Goal: Task Accomplishment & Management: Manage account settings

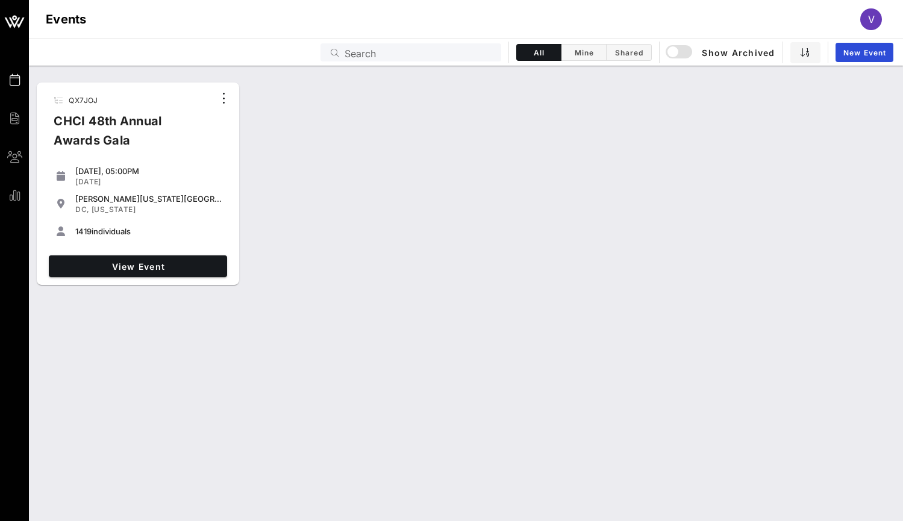
click at [117, 134] on div "CHCI 48th Annual Awards Gala" at bounding box center [129, 135] width 170 height 48
click at [125, 268] on span "View Event" at bounding box center [138, 266] width 169 height 10
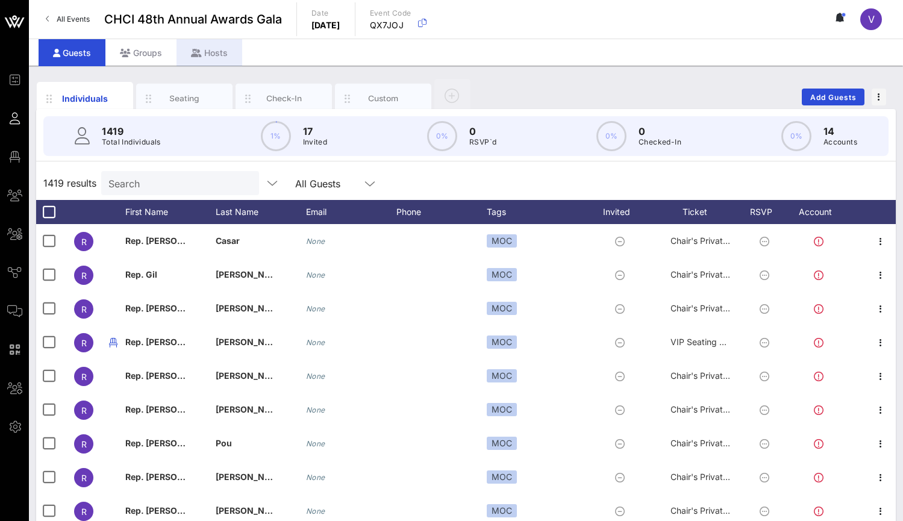
click at [219, 54] on div "Hosts" at bounding box center [210, 52] width 66 height 27
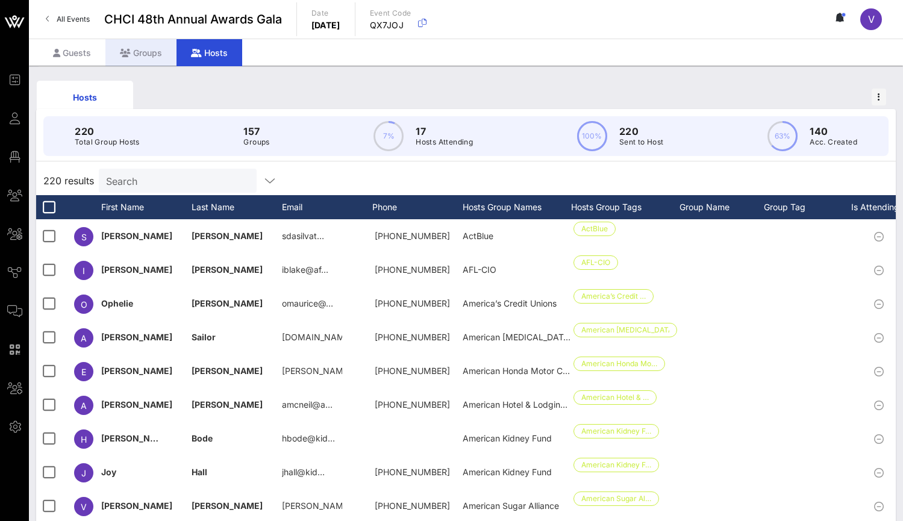
click at [142, 44] on div "Groups" at bounding box center [140, 52] width 71 height 27
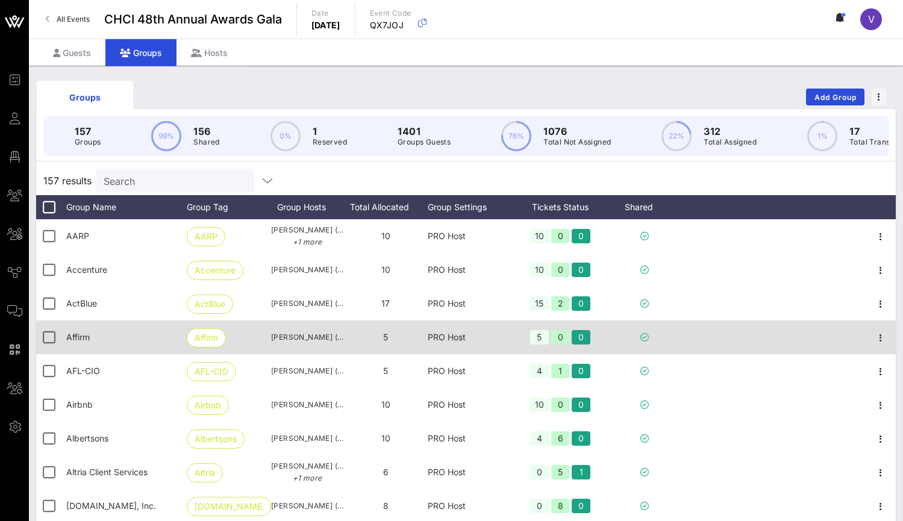
scroll to position [2, 0]
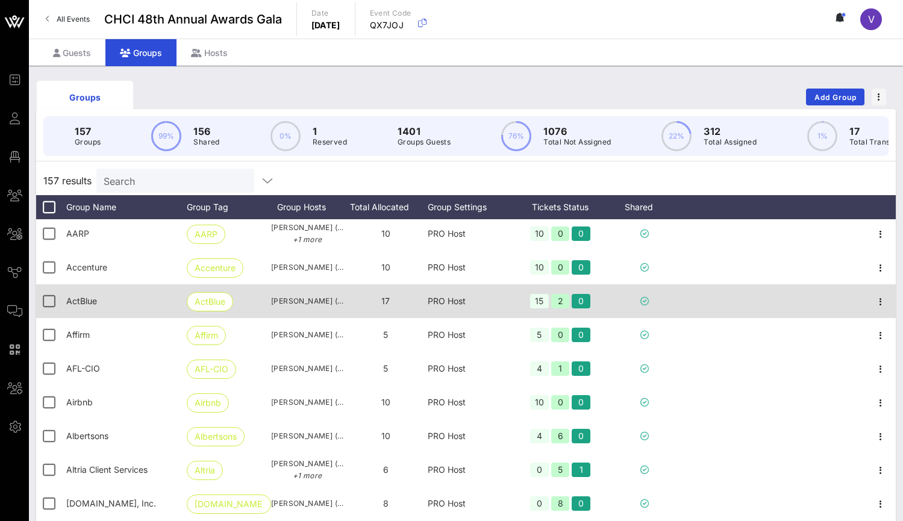
click at [447, 308] on div "PRO Host" at bounding box center [470, 301] width 84 height 34
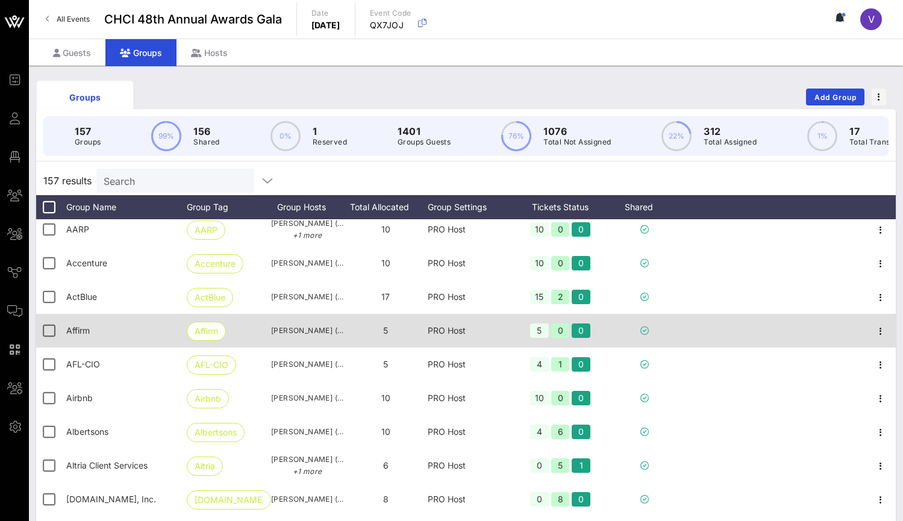
scroll to position [7, 0]
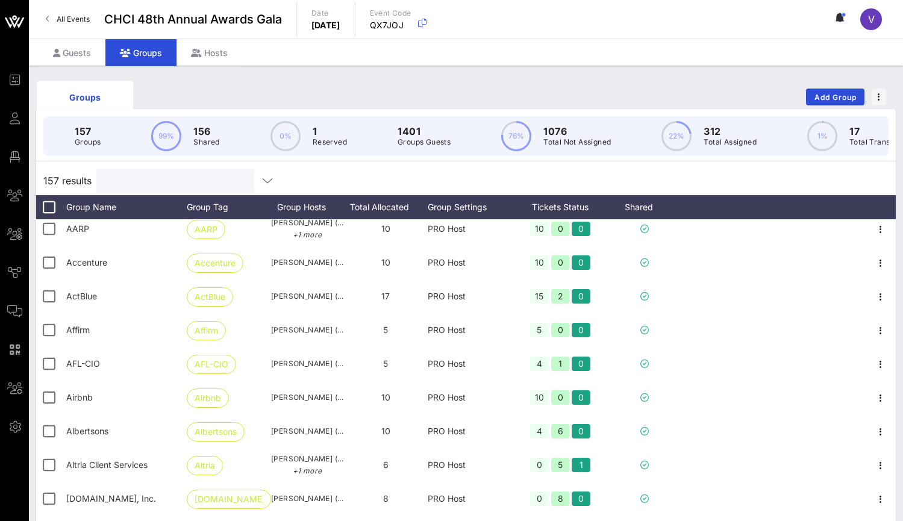
click at [208, 183] on input "text" at bounding box center [174, 181] width 141 height 16
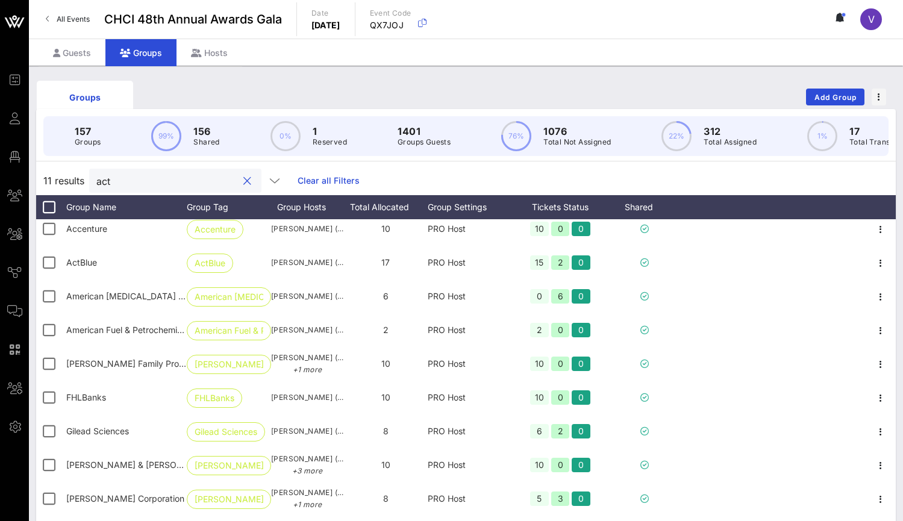
scroll to position [0, 0]
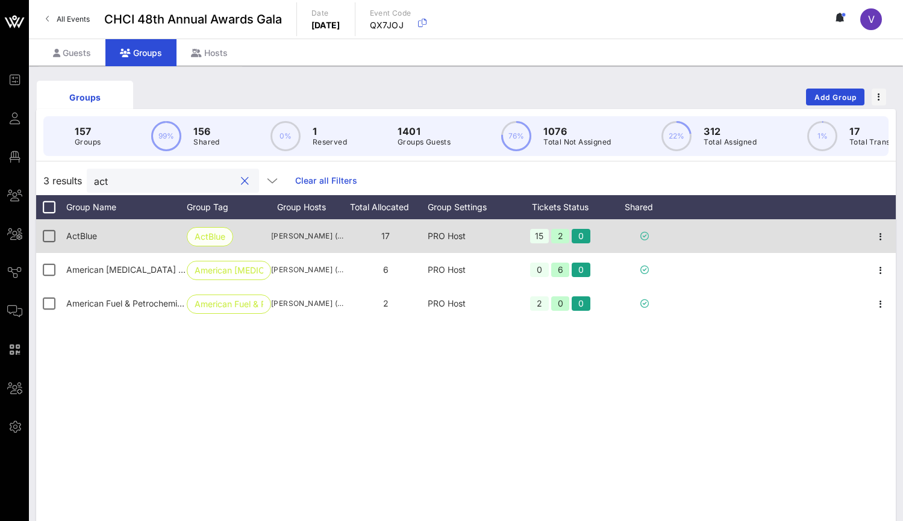
type input "act"
click at [192, 246] on span "ActBlue" at bounding box center [210, 236] width 46 height 19
click at [72, 241] on span "ActBlue" at bounding box center [81, 236] width 31 height 10
click at [415, 246] on div "17" at bounding box center [385, 236] width 84 height 34
click at [881, 244] on icon "button" at bounding box center [880, 237] width 14 height 14
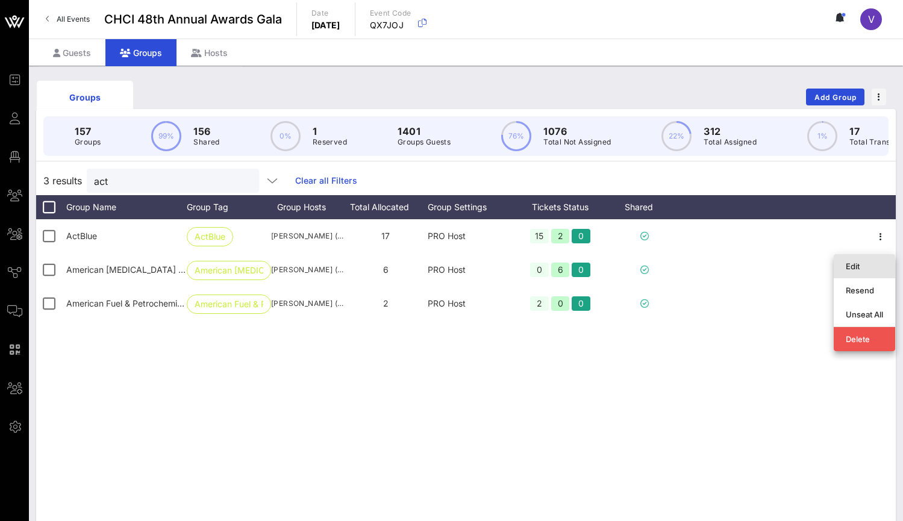
click at [870, 270] on div "Edit" at bounding box center [864, 266] width 37 height 10
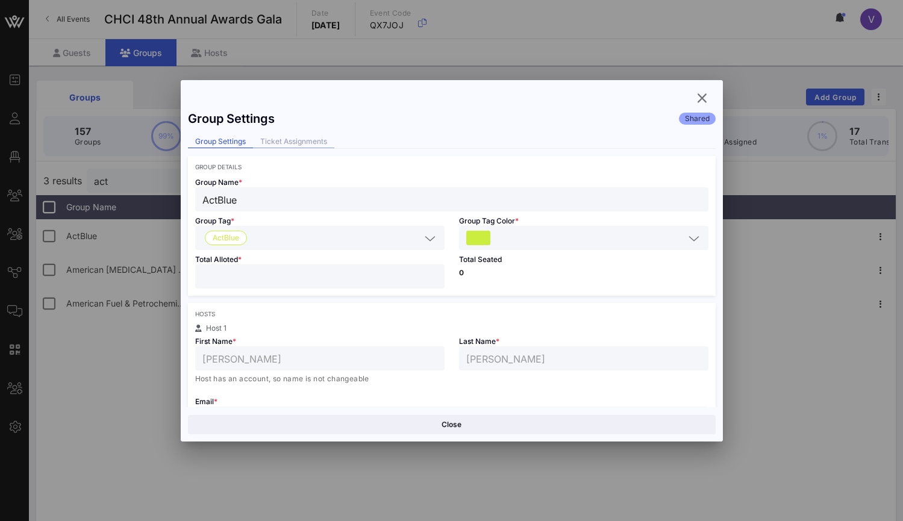
click at [327, 145] on div "Ticket Assignments" at bounding box center [293, 142] width 81 height 13
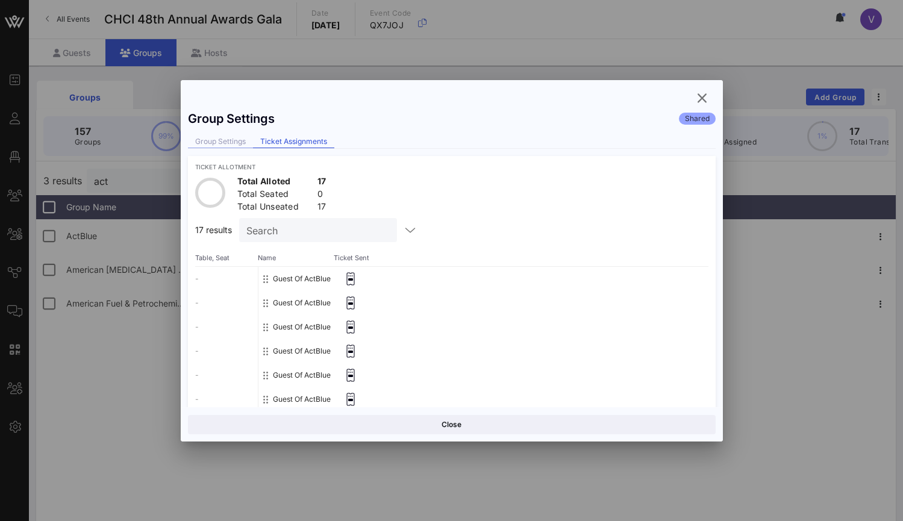
click at [227, 136] on div "Group Settings" at bounding box center [220, 142] width 65 height 13
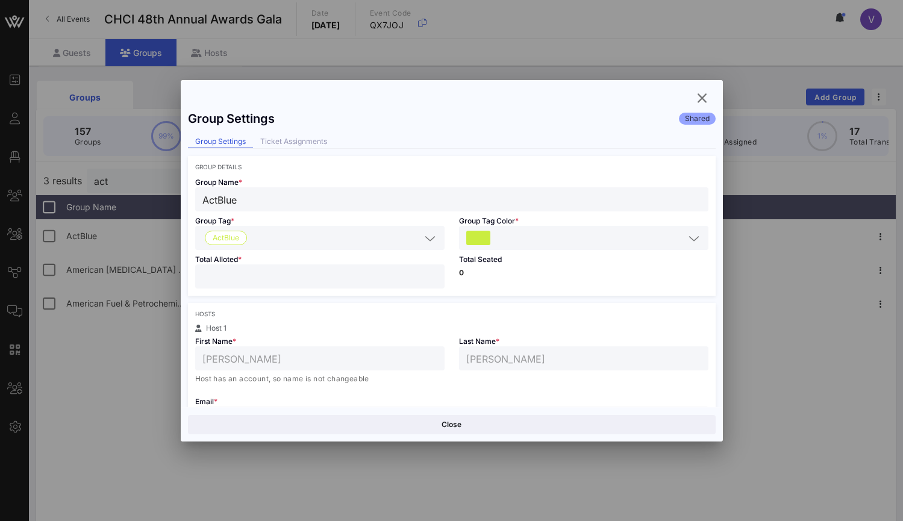
click at [386, 423] on button "Close" at bounding box center [452, 424] width 528 height 19
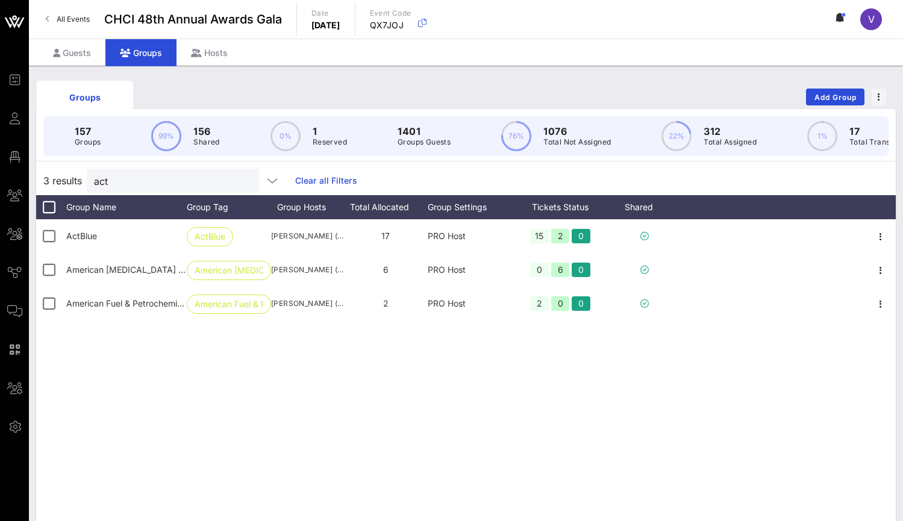
click at [366, 405] on div "ActBlue ActBlue [PERSON_NAME] ([EMAIL_ADDRESS][DOMAIN_NAME]) 17 PRO Host 15 2 0…" at bounding box center [466, 399] width 860 height 361
click at [211, 89] on div "Groups Add Group" at bounding box center [466, 97] width 860 height 39
click at [353, 396] on div "ActBlue ActBlue [PERSON_NAME] ([EMAIL_ADDRESS][DOMAIN_NAME]) 17 PRO Host 15 2 0…" at bounding box center [466, 399] width 860 height 361
click at [402, 439] on div "ActBlue ActBlue [PERSON_NAME] ([EMAIL_ADDRESS][DOMAIN_NAME]) 17 PRO Host 15 2 0…" at bounding box center [466, 399] width 860 height 361
click at [196, 393] on div "ActBlue ActBlue [PERSON_NAME] ([EMAIL_ADDRESS][DOMAIN_NAME]) 17 PRO Host 15 2 0…" at bounding box center [466, 399] width 860 height 361
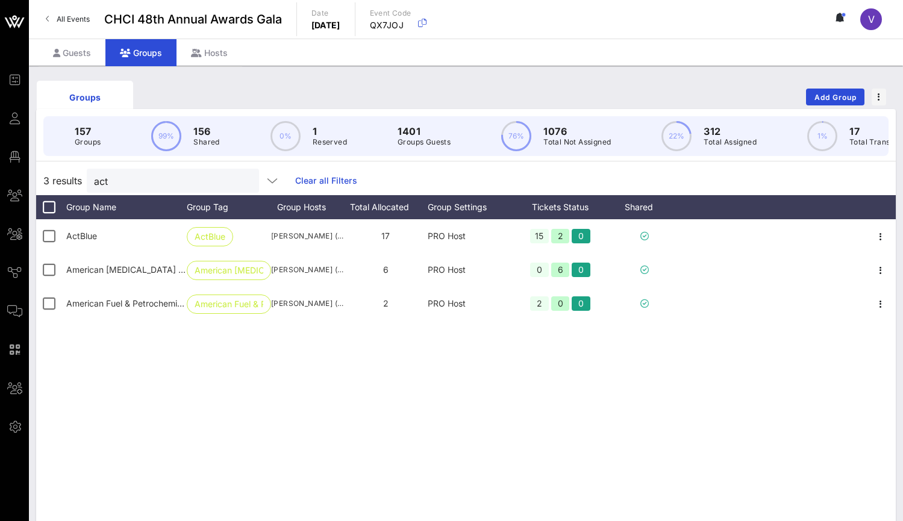
click at [351, 385] on div "ActBlue ActBlue [PERSON_NAME] ([EMAIL_ADDRESS][DOMAIN_NAME]) 17 PRO Host 15 2 0…" at bounding box center [466, 399] width 860 height 361
click at [345, 377] on div "ActBlue ActBlue [PERSON_NAME] ([EMAIL_ADDRESS][DOMAIN_NAME]) 17 PRO Host 15 2 0…" at bounding box center [466, 399] width 860 height 361
click at [224, 381] on div "ActBlue ActBlue [PERSON_NAME] ([EMAIL_ADDRESS][DOMAIN_NAME]) 17 PRO Host 15 2 0…" at bounding box center [466, 399] width 860 height 361
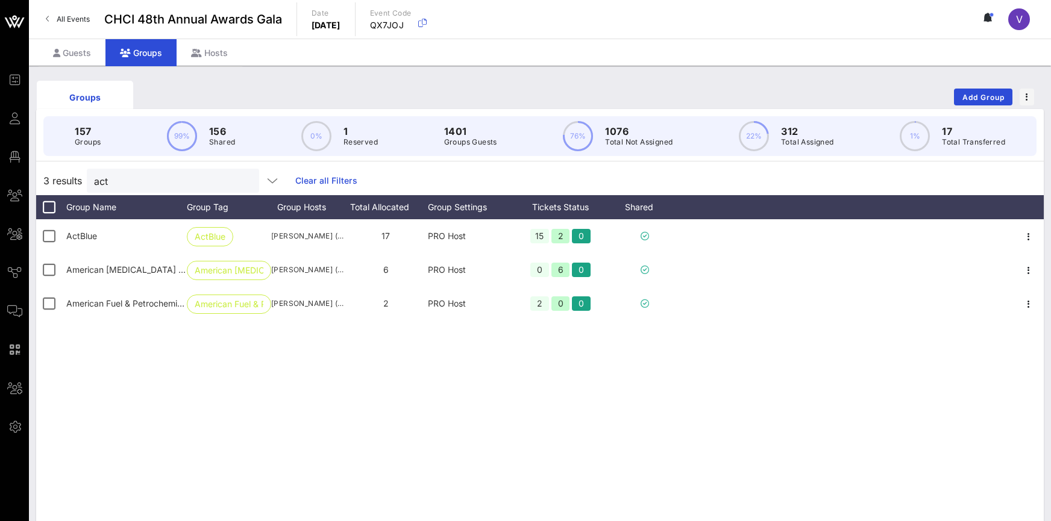
click at [751, 341] on div "ActBlue ActBlue [PERSON_NAME] ([EMAIL_ADDRESS][DOMAIN_NAME]) 17 PRO Host 15 2 0…" at bounding box center [539, 399] width 1007 height 361
click at [146, 401] on div "ActBlue ActBlue [PERSON_NAME] ([EMAIL_ADDRESS][DOMAIN_NAME]) 17 PRO Host 15 2 0…" at bounding box center [539, 399] width 1007 height 361
click at [516, 357] on div "ActBlue ActBlue [PERSON_NAME] ([EMAIL_ADDRESS][DOMAIN_NAME]) 17 PRO Host 15 2 0…" at bounding box center [539, 399] width 1007 height 361
click at [551, 364] on div "ActBlue ActBlue [PERSON_NAME] ([EMAIL_ADDRESS][DOMAIN_NAME]) 17 PRO Host 15 2 0…" at bounding box center [539, 399] width 1007 height 361
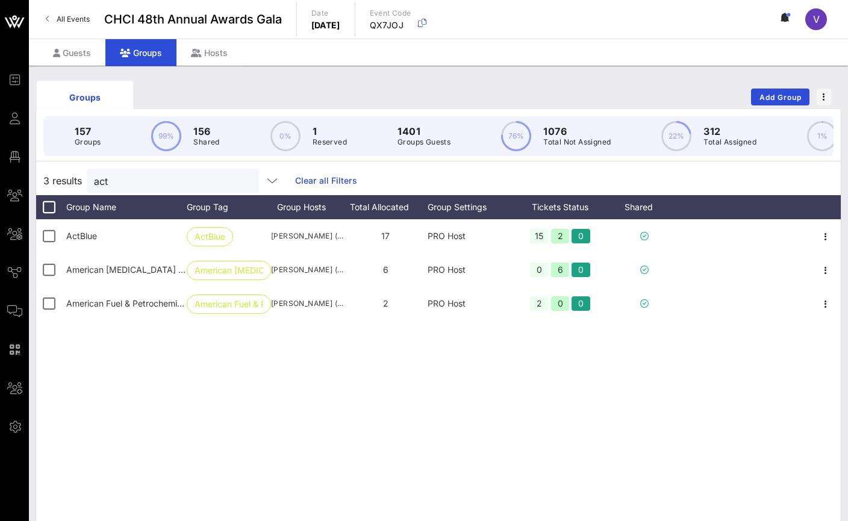
click at [277, 417] on div "ActBlue ActBlue [PERSON_NAME] ([EMAIL_ADDRESS][DOMAIN_NAME]) 17 PRO Host 15 2 0…" at bounding box center [438, 399] width 805 height 361
